Goal: Transaction & Acquisition: Subscribe to service/newsletter

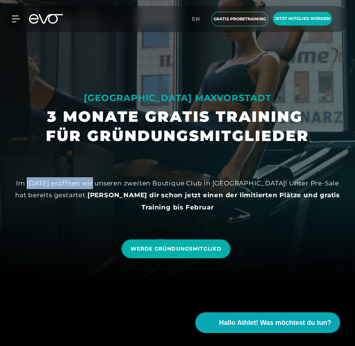
drag, startPoint x: 26, startPoint y: 183, endPoint x: 97, endPoint y: 183, distance: 71.5
click at [97, 183] on div "Im [DATE] eröffnen wir unseren zweiten Boutique Club in [GEOGRAPHIC_DATA]! Unse…" at bounding box center [177, 195] width 333 height 36
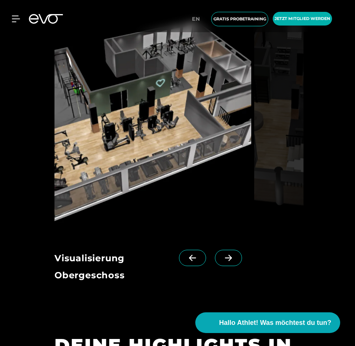
scroll to position [1175, 0]
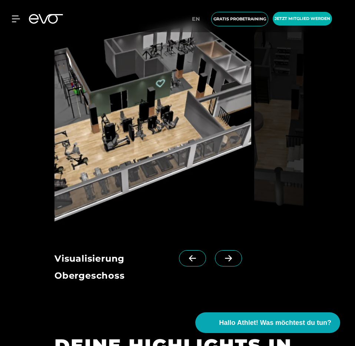
click at [221, 250] on link at bounding box center [230, 265] width 30 height 30
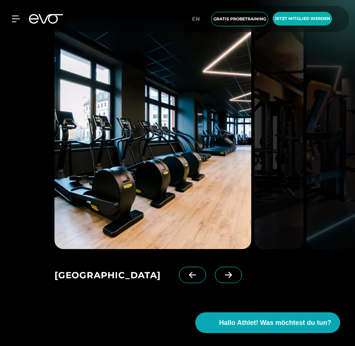
scroll to position [1111, 0]
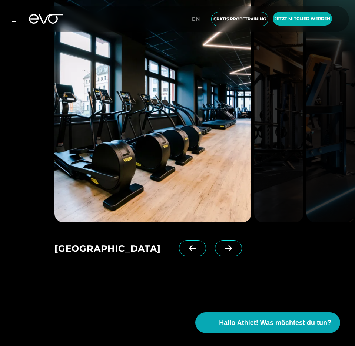
click at [190, 252] on icon at bounding box center [192, 248] width 13 height 7
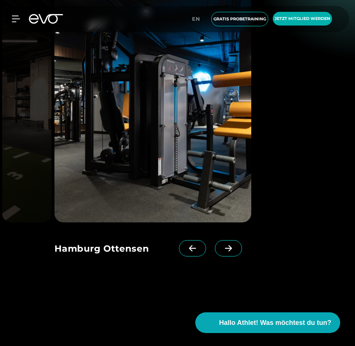
click at [191, 252] on icon at bounding box center [192, 249] width 7 height 6
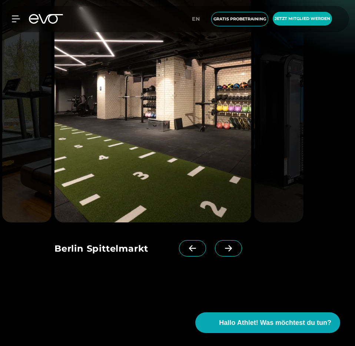
click at [191, 252] on icon at bounding box center [192, 249] width 7 height 6
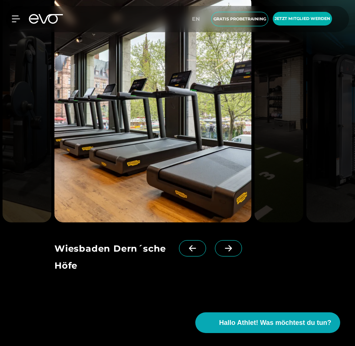
click at [191, 252] on icon at bounding box center [192, 249] width 7 height 6
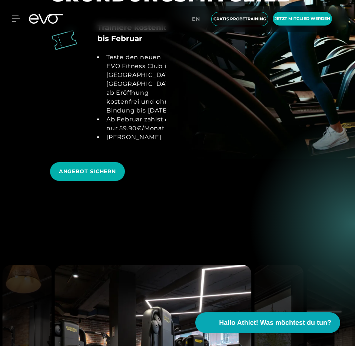
scroll to position [843, 0]
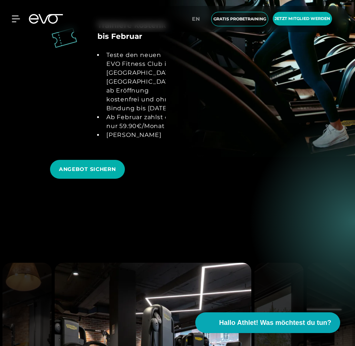
click at [106, 113] on li "Teste den neuen EVO Fitness Club in [GEOGRAPHIC_DATA] [GEOGRAPHIC_DATA] ab Eröf…" at bounding box center [139, 82] width 72 height 62
drag, startPoint x: 107, startPoint y: 111, endPoint x: 139, endPoint y: 111, distance: 31.5
click at [139, 111] on li "Teste den neuen EVO Fitness Club in [GEOGRAPHIC_DATA] [GEOGRAPHIC_DATA] ab Eröf…" at bounding box center [139, 82] width 72 height 62
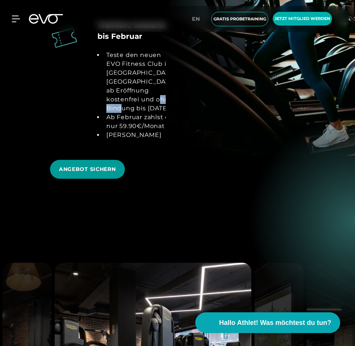
click at [94, 173] on span "ANGEBOT SICHERN" at bounding box center [87, 170] width 57 height 8
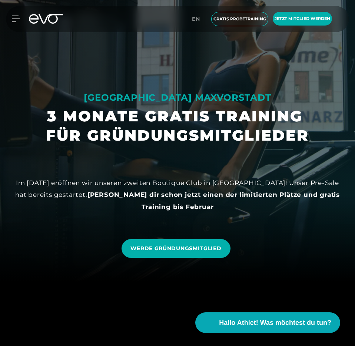
scroll to position [65, 0]
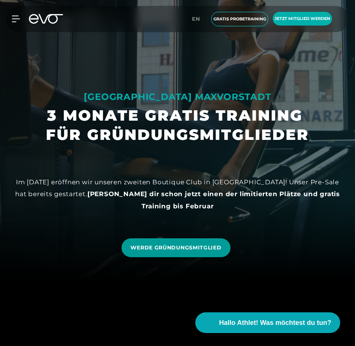
click at [193, 250] on span "WERDE GRÜNDUNGSMITGLIED" at bounding box center [175, 248] width 91 height 8
